Goal: Find specific page/section: Find specific page/section

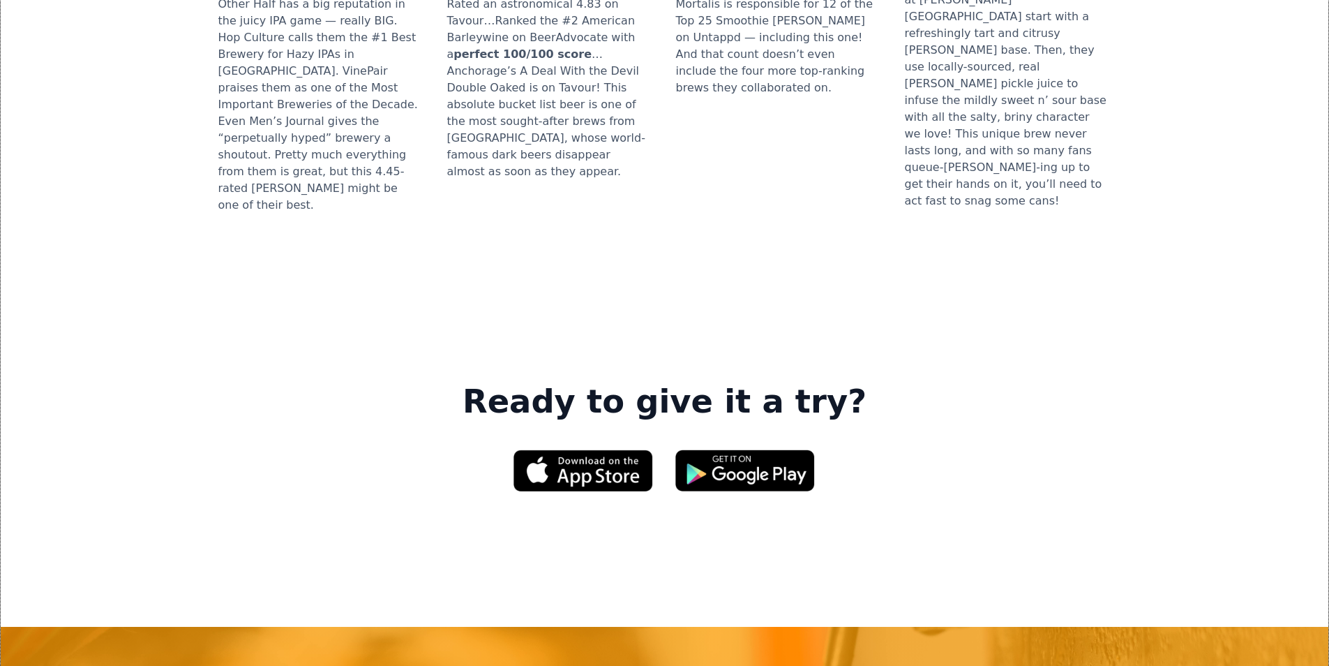
scroll to position [1884, 0]
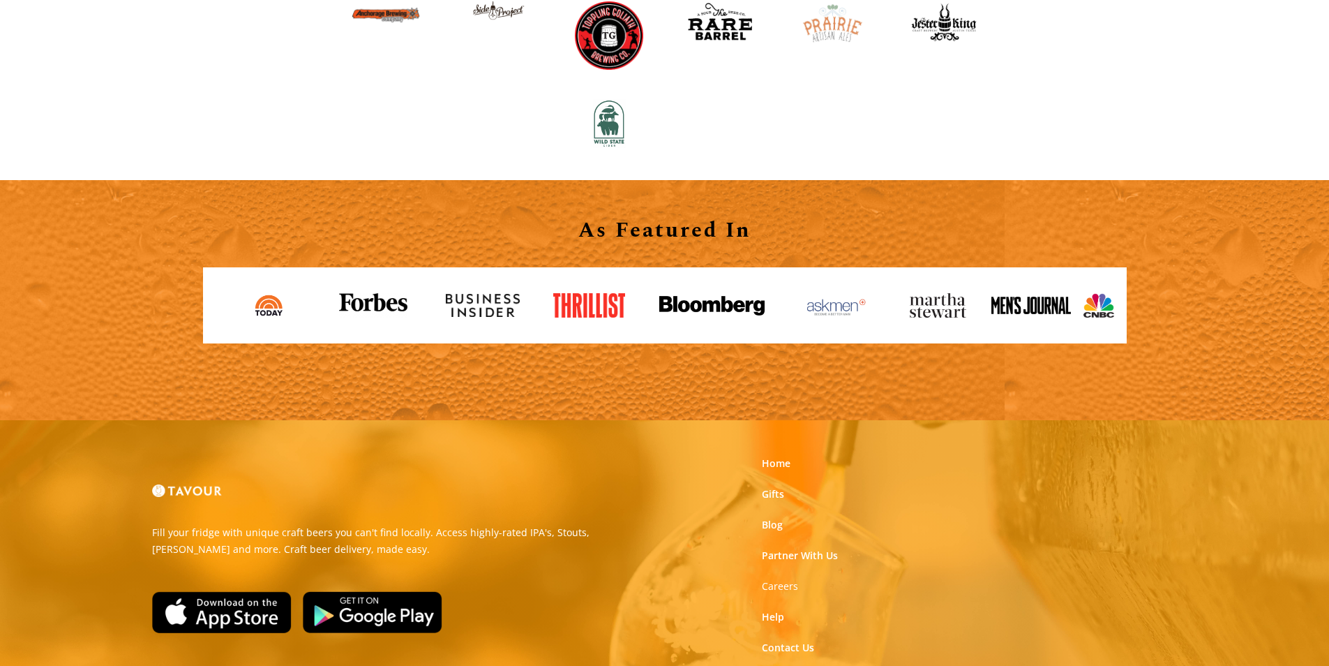
scroll to position [1540, 0]
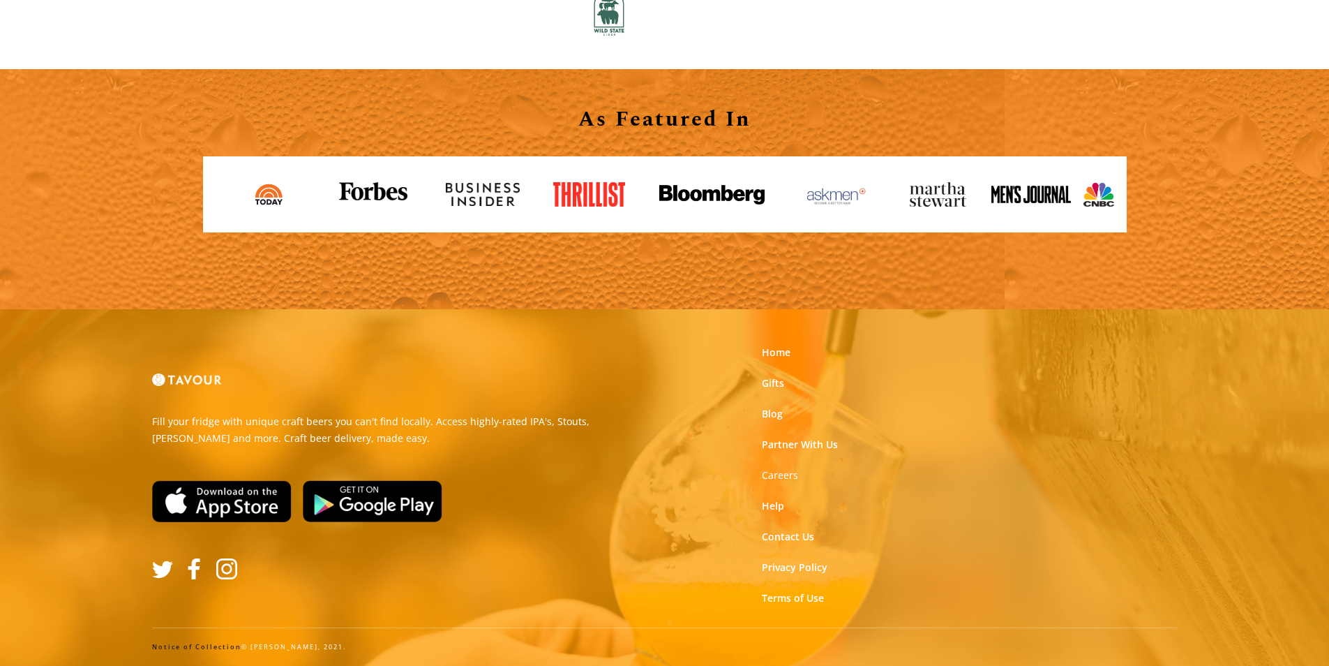
click at [177, 648] on link "Notice of Collection" at bounding box center [196, 646] width 89 height 9
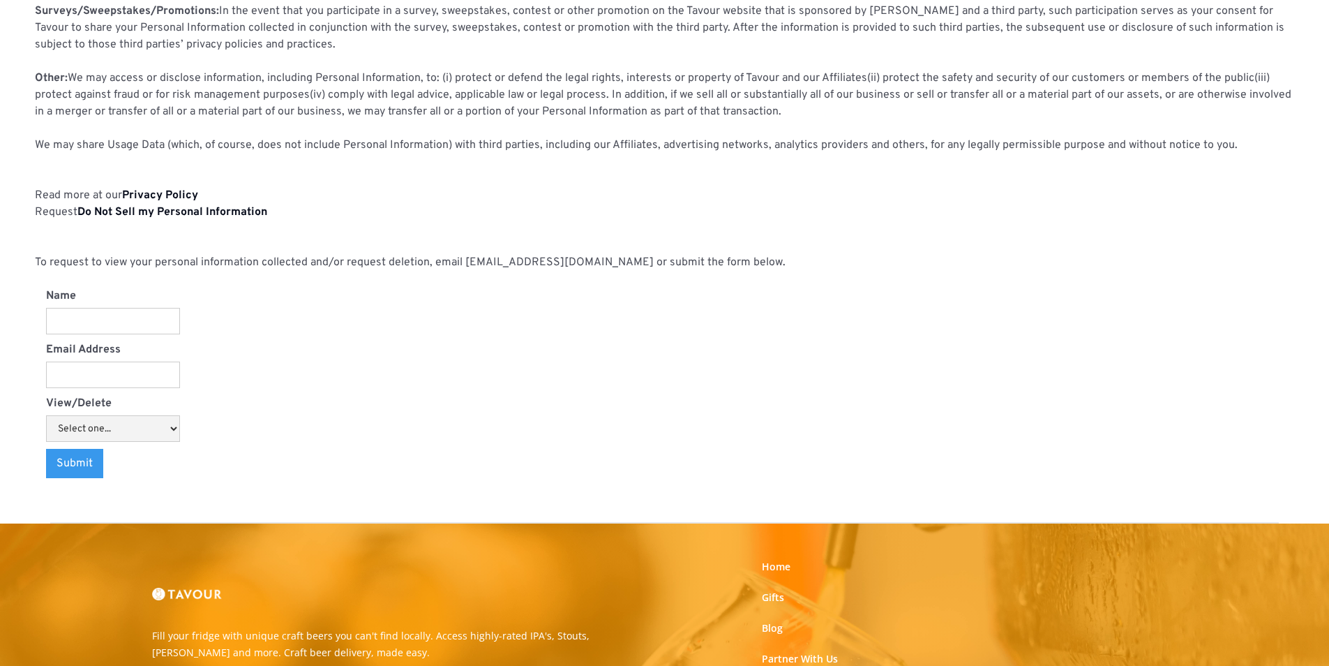
scroll to position [1396, 0]
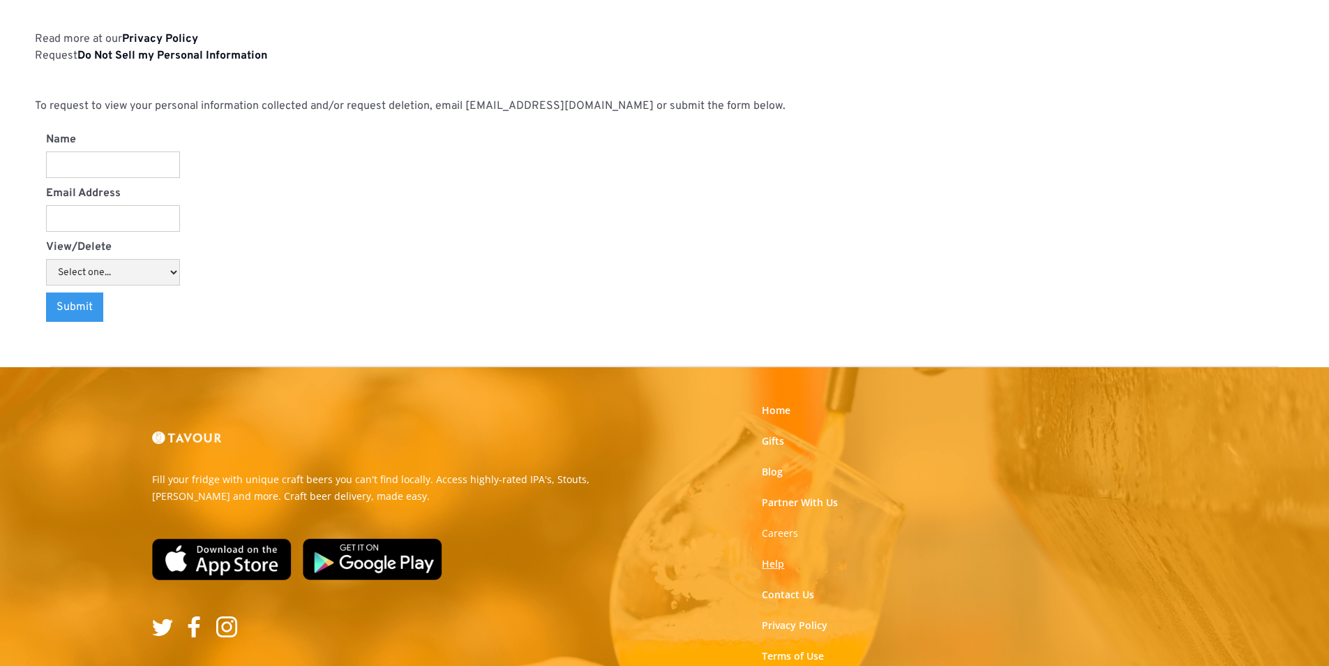
click at [781, 566] on link "Help" at bounding box center [773, 564] width 22 height 14
